Goal: Information Seeking & Learning: Check status

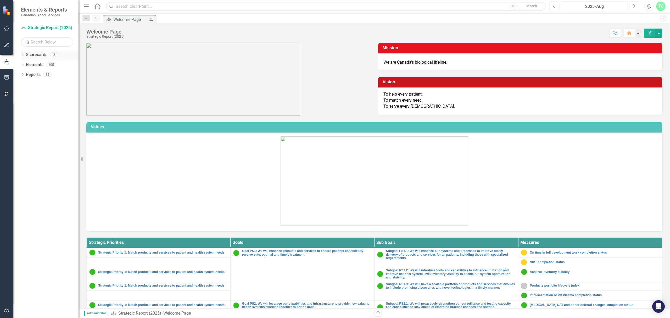
click at [21, 54] on icon "Dropdown" at bounding box center [23, 55] width 4 height 3
click at [31, 76] on link "Operational Report" at bounding box center [54, 75] width 50 height 6
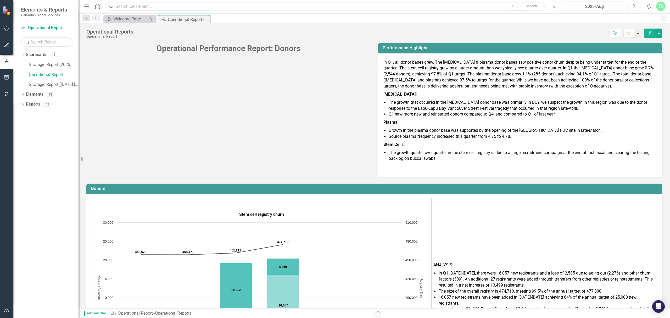
click at [555, 5] on icon "Previous" at bounding box center [554, 6] width 3 height 5
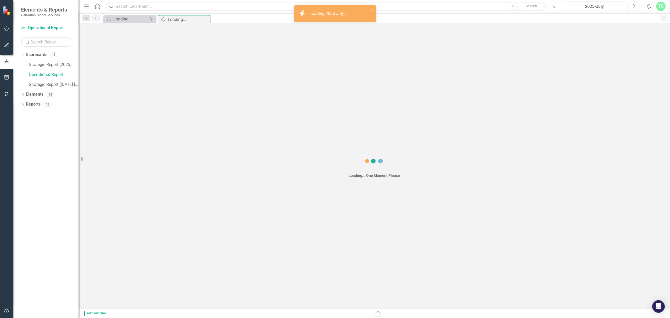
click at [555, 5] on icon "Previous" at bounding box center [554, 6] width 3 height 5
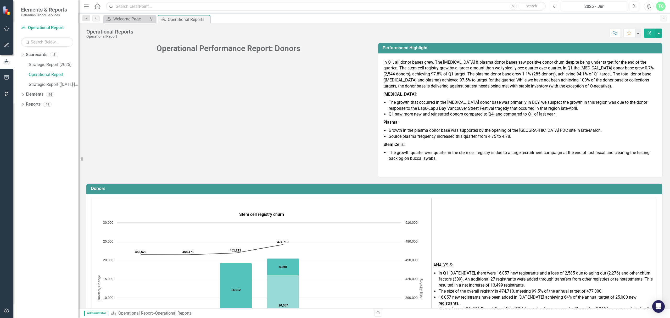
click at [550, 5] on button "Previous" at bounding box center [555, 6] width 10 height 9
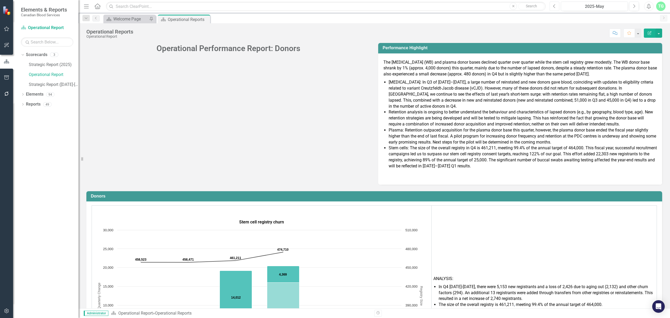
scroll to position [105, 0]
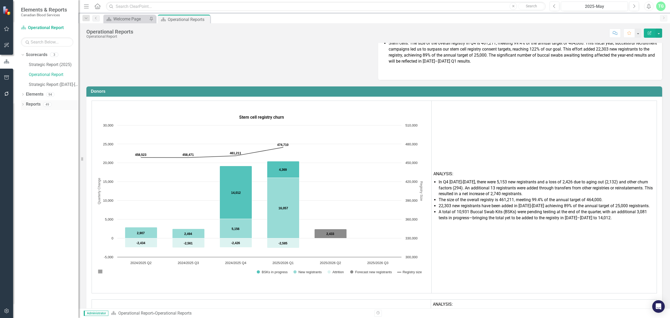
click at [22, 101] on div "Dropdown Reports 49" at bounding box center [50, 105] width 58 height 10
click at [23, 102] on div "Dropdown Reports 49" at bounding box center [50, 105] width 58 height 10
click at [23, 106] on icon "Dropdown" at bounding box center [23, 104] width 4 height 3
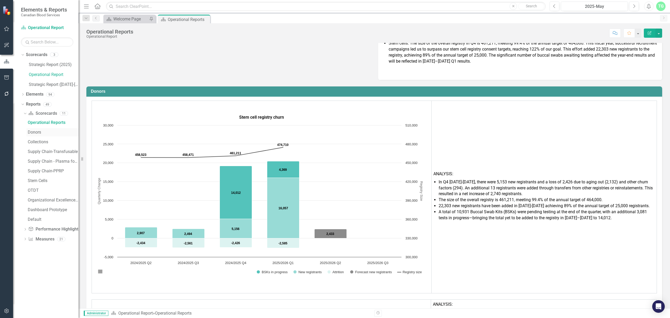
click at [34, 131] on div "Donors" at bounding box center [53, 132] width 51 height 5
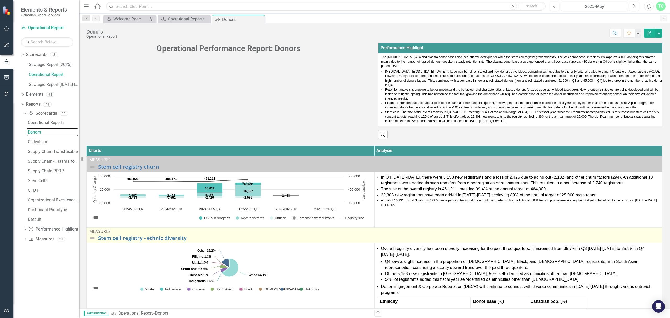
scroll to position [70, 0]
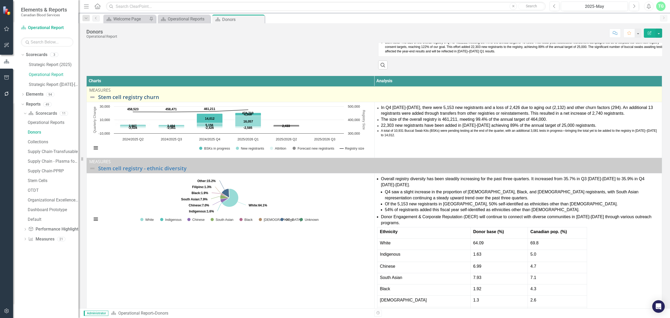
click at [138, 98] on link "Stem cell registry churn" at bounding box center [378, 97] width 561 height 6
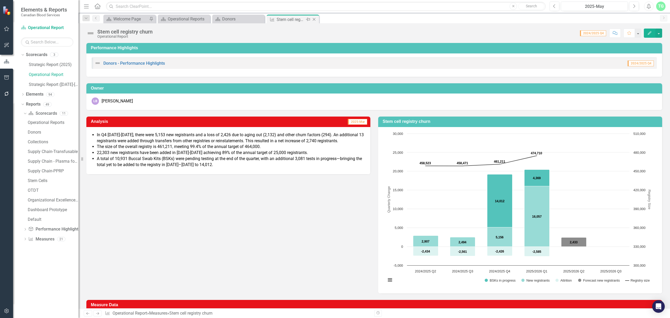
click at [314, 18] on icon "Close" at bounding box center [313, 19] width 5 height 4
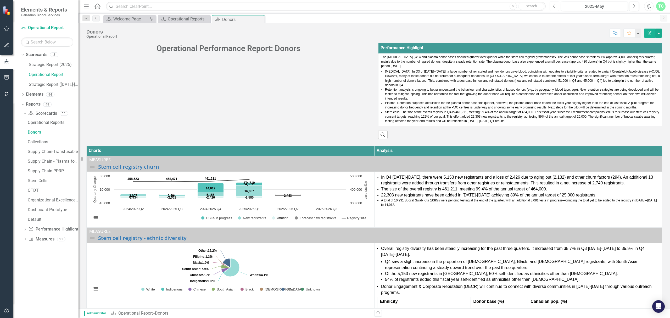
click at [552, 5] on button "Previous" at bounding box center [555, 6] width 10 height 9
click at [552, 11] on button "Previous" at bounding box center [555, 6] width 10 height 9
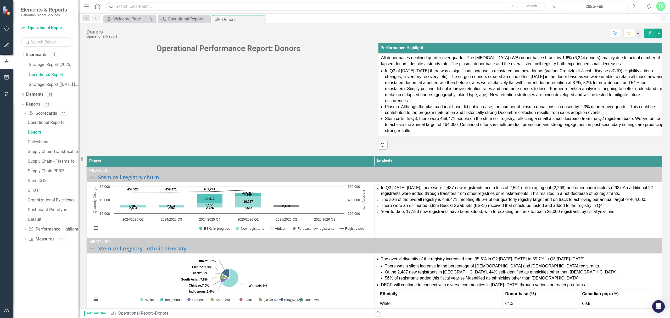
click at [555, 6] on icon "Previous" at bounding box center [554, 6] width 3 height 5
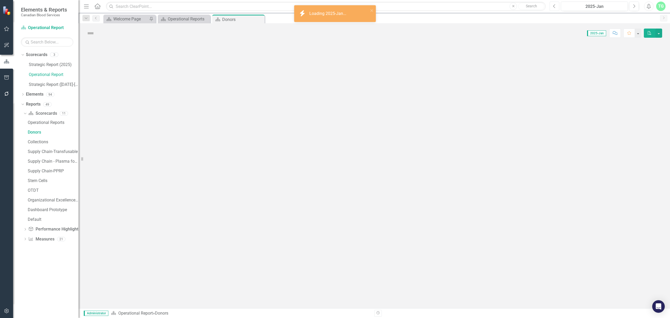
click at [555, 6] on icon "Previous" at bounding box center [554, 6] width 3 height 5
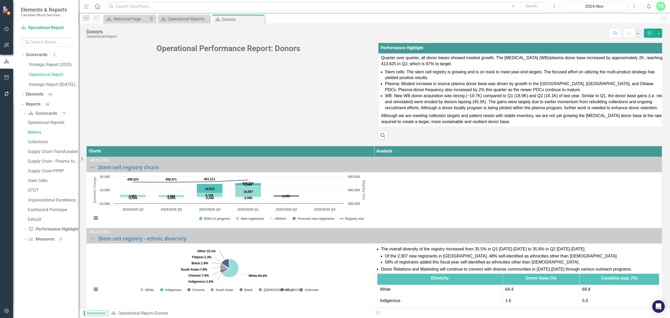
click at [634, 4] on icon "Next" at bounding box center [634, 6] width 3 height 5
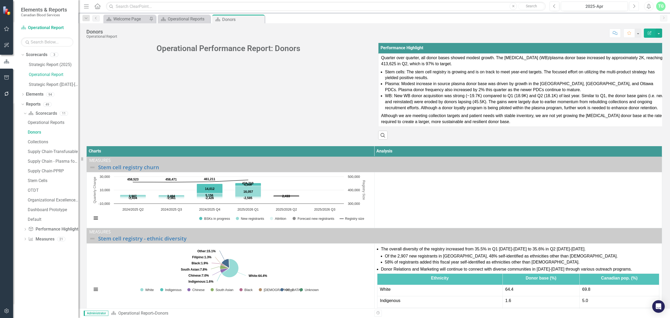
click at [634, 4] on icon "Next" at bounding box center [634, 6] width 3 height 5
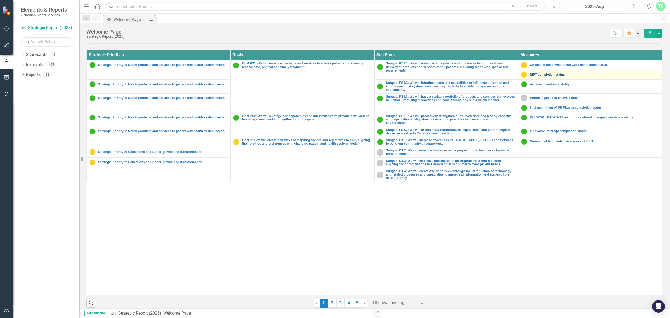
scroll to position [192, 0]
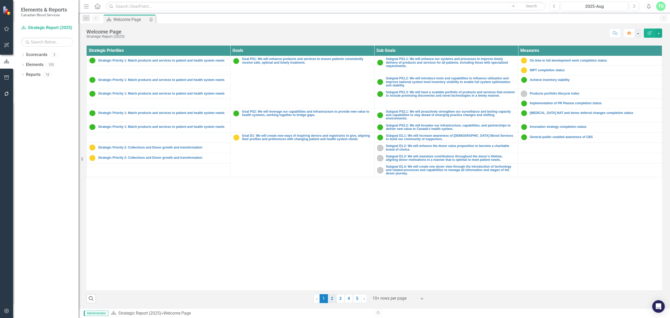
click at [333, 299] on link "2" at bounding box center [332, 298] width 8 height 9
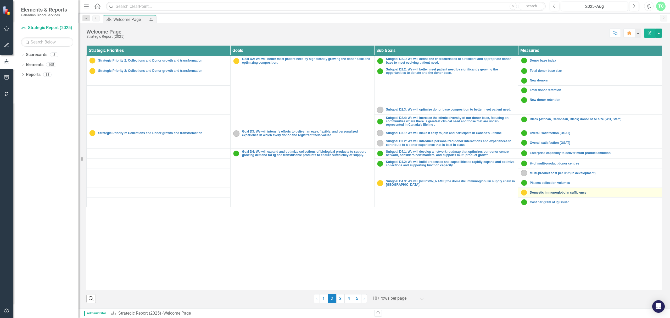
click at [558, 192] on link "Domestic immunoglobulin sufficiency" at bounding box center [595, 192] width 130 height 3
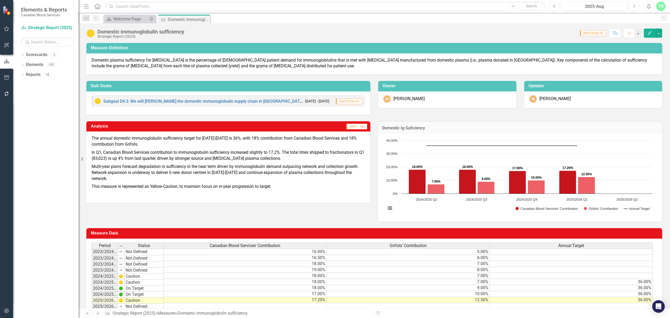
scroll to position [30, 0]
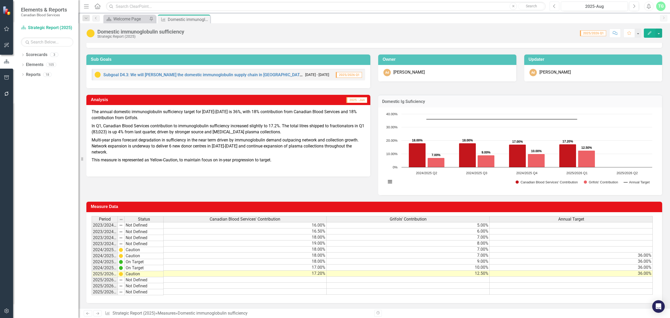
click at [553, 5] on icon "Previous" at bounding box center [554, 6] width 3 height 5
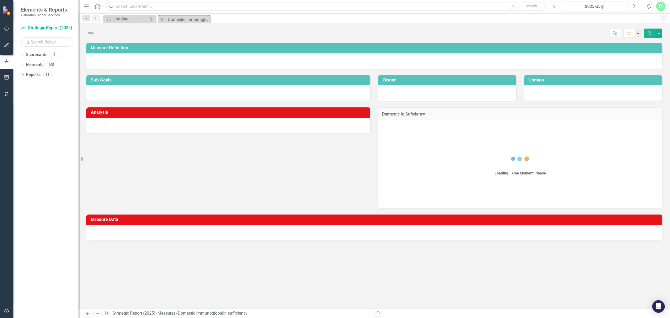
click at [553, 5] on icon "Previous" at bounding box center [554, 6] width 3 height 5
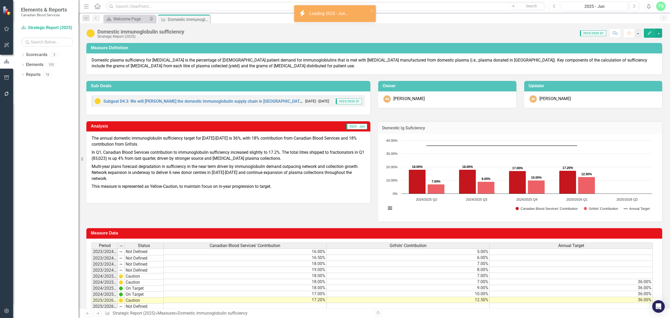
click at [553, 5] on icon "Previous" at bounding box center [554, 6] width 3 height 5
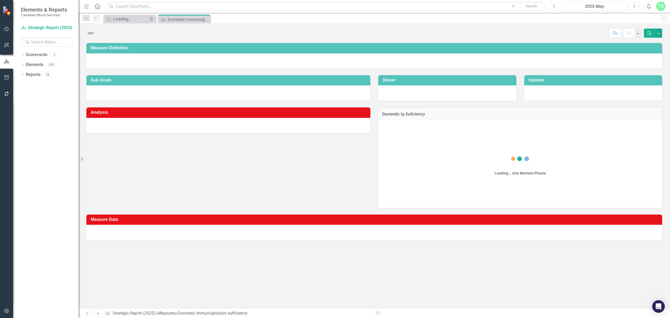
click at [553, 5] on icon "Previous" at bounding box center [554, 6] width 3 height 5
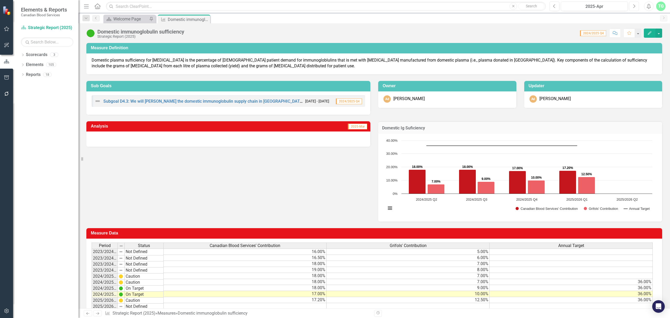
click at [635, 7] on button "Next" at bounding box center [634, 6] width 10 height 9
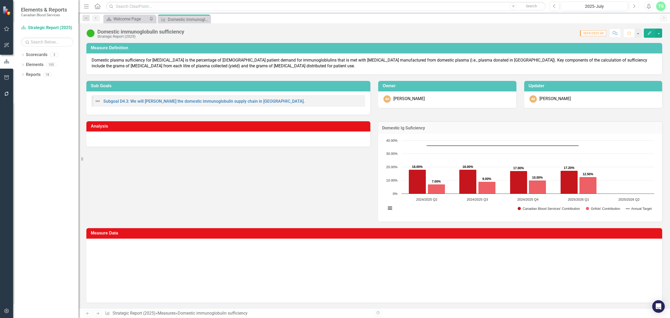
click at [635, 7] on button "Next" at bounding box center [634, 6] width 10 height 9
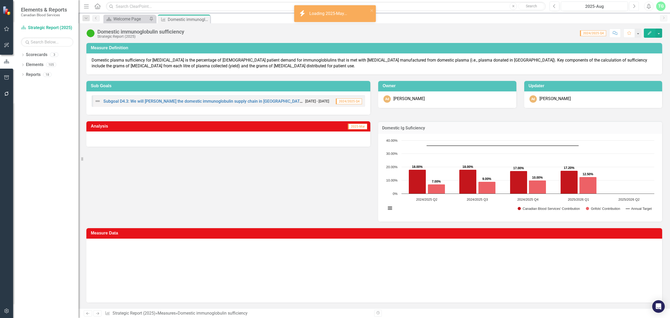
click at [635, 7] on button "Next" at bounding box center [634, 6] width 10 height 9
